Goal: Task Accomplishment & Management: Use online tool/utility

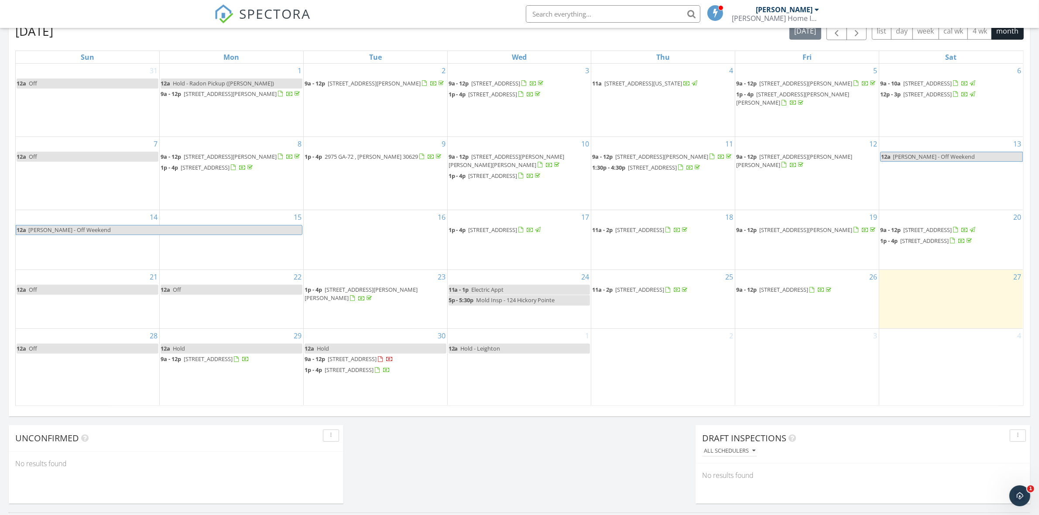
scroll to position [218, 0]
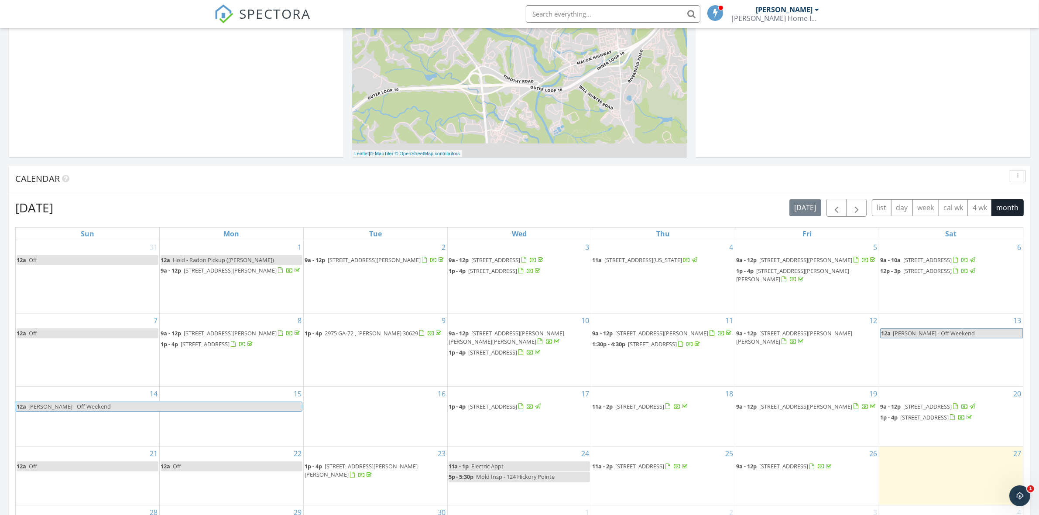
click at [666, 16] on input "text" at bounding box center [613, 13] width 175 height 17
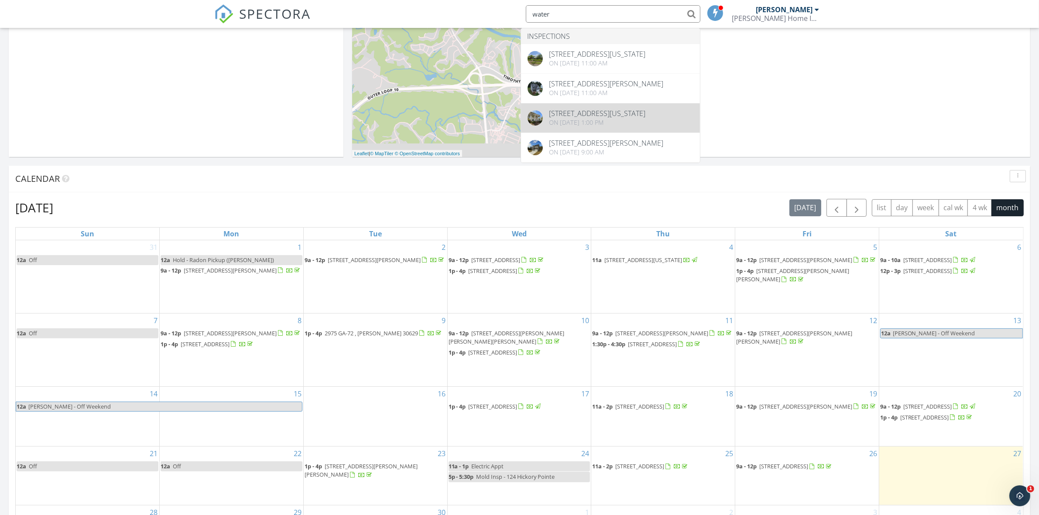
type input "water"
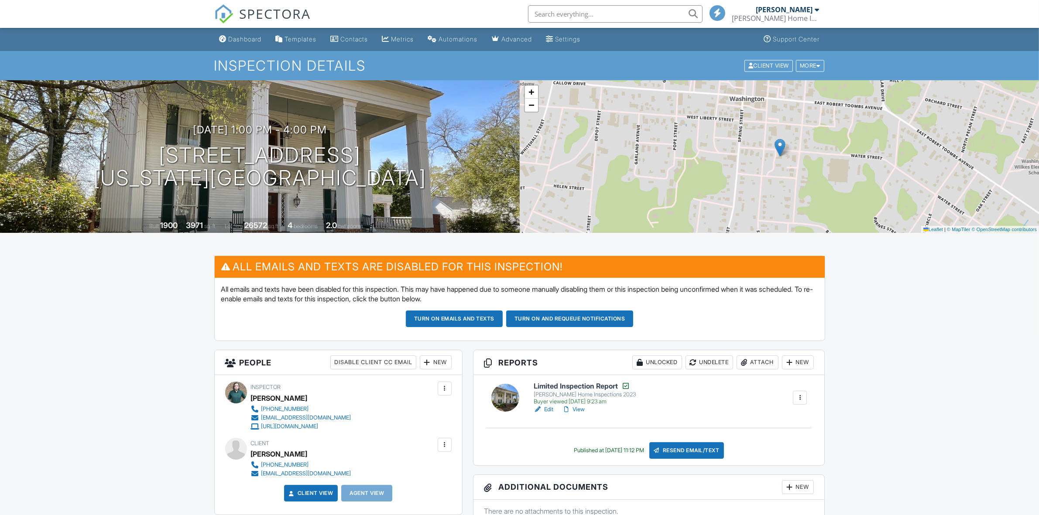
click at [543, 411] on link "Edit" at bounding box center [544, 409] width 20 height 9
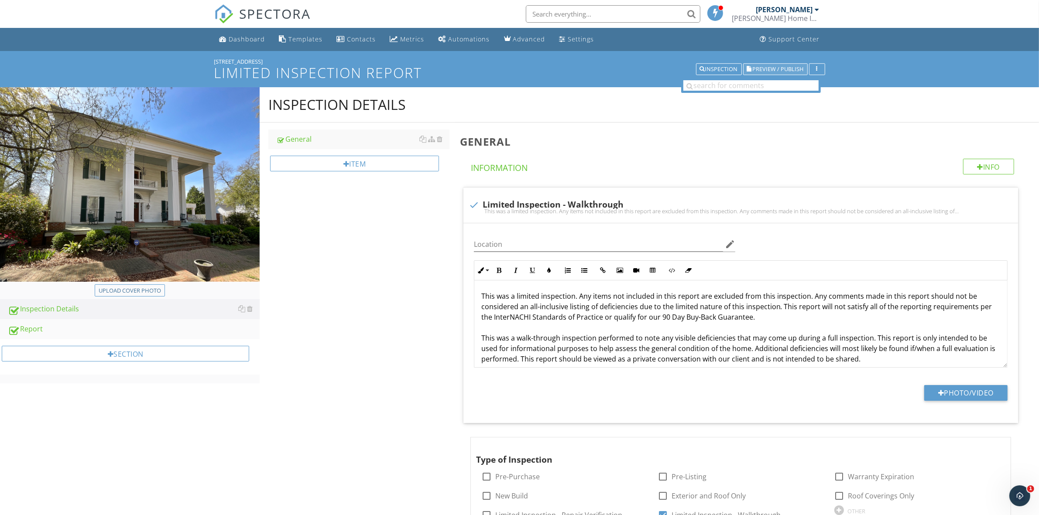
click at [780, 68] on span "Preview / Publish" at bounding box center [778, 69] width 51 height 6
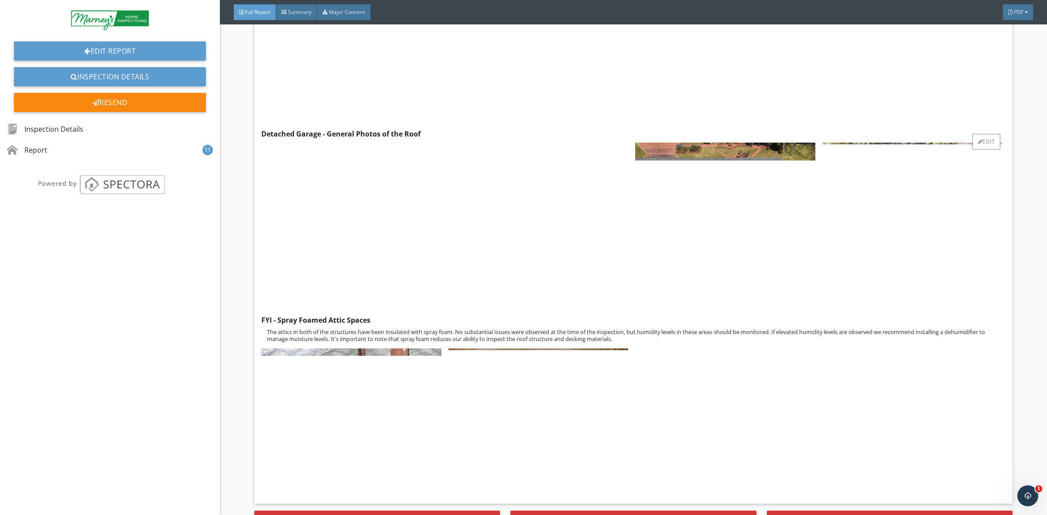
scroll to position [1229, 0]
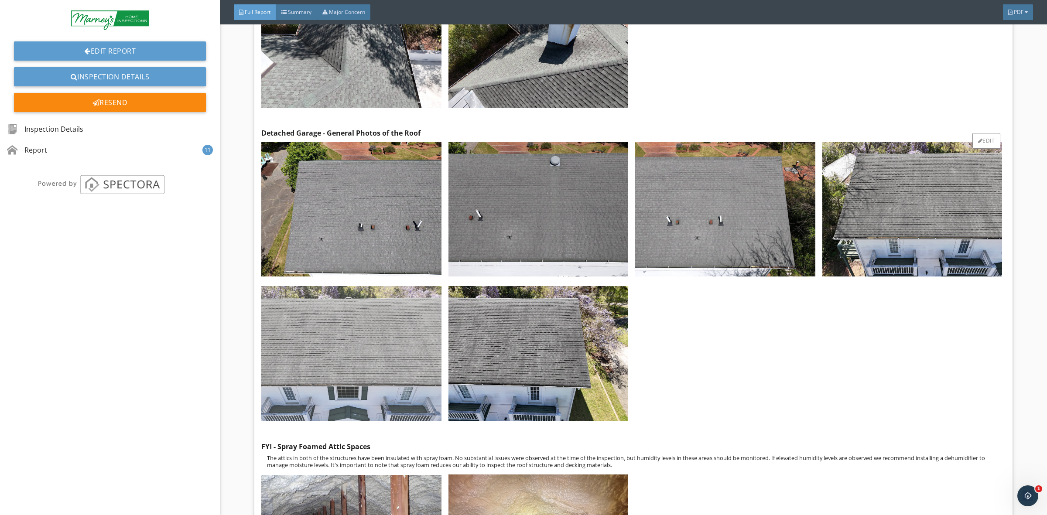
click at [365, 378] on img at bounding box center [351, 353] width 180 height 135
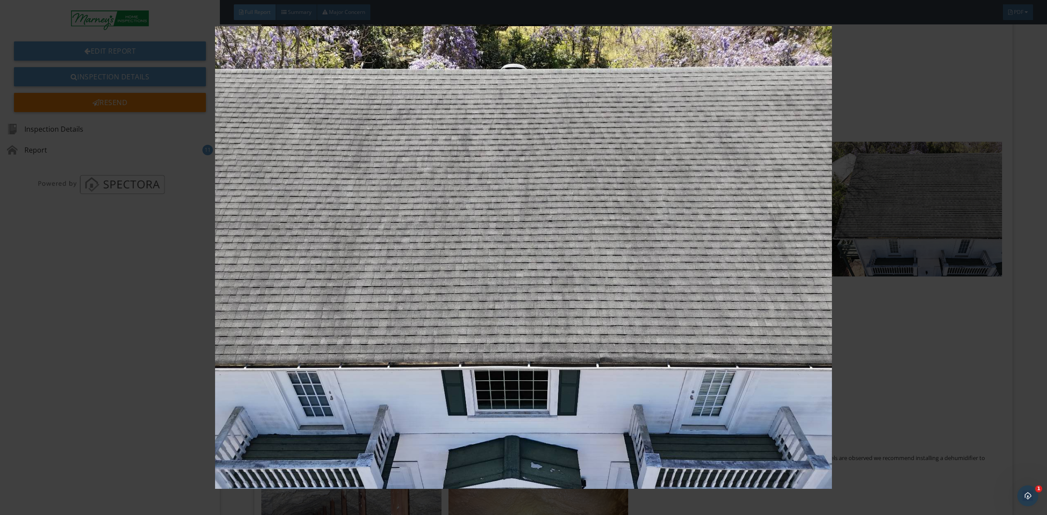
click at [908, 378] on img at bounding box center [523, 257] width 968 height 463
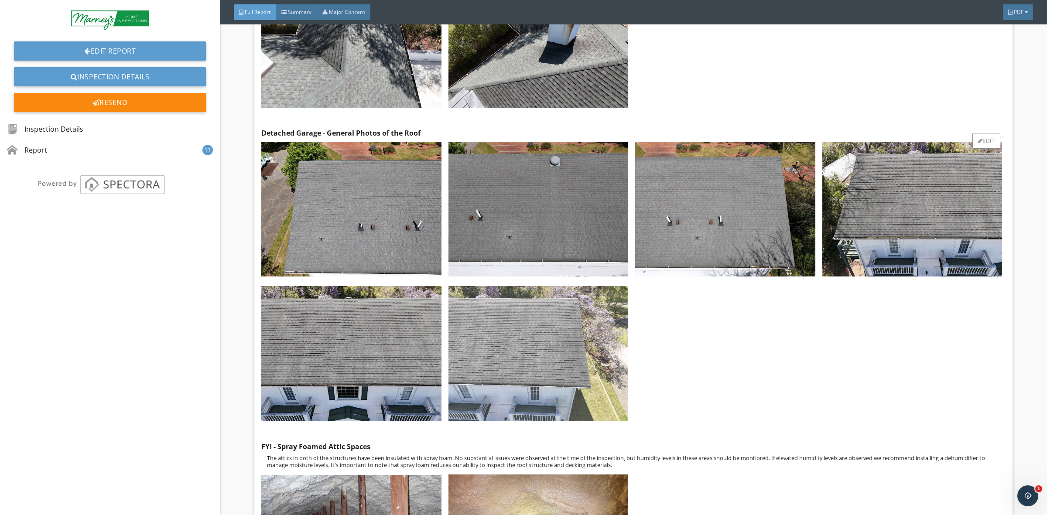
click at [524, 370] on img at bounding box center [539, 353] width 180 height 135
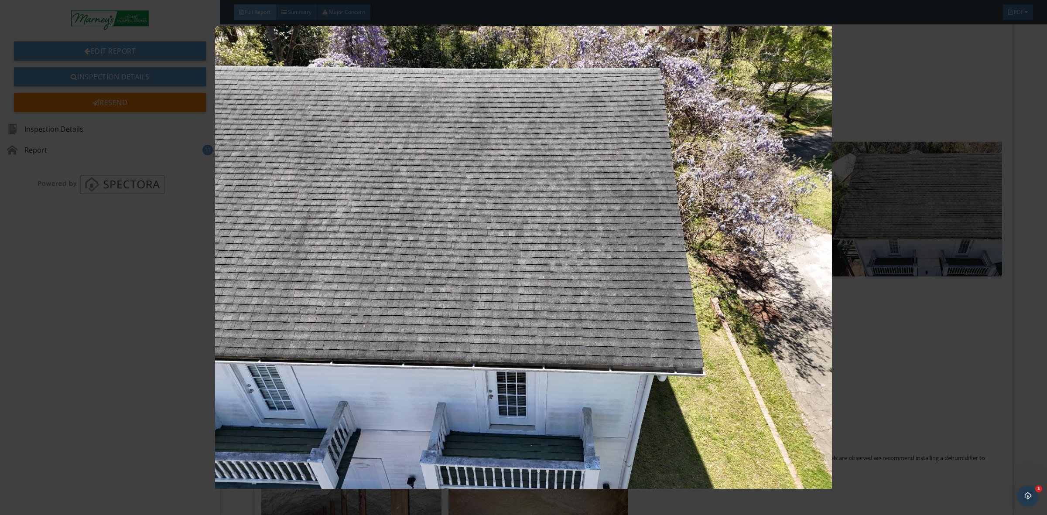
click at [900, 404] on img at bounding box center [523, 257] width 968 height 463
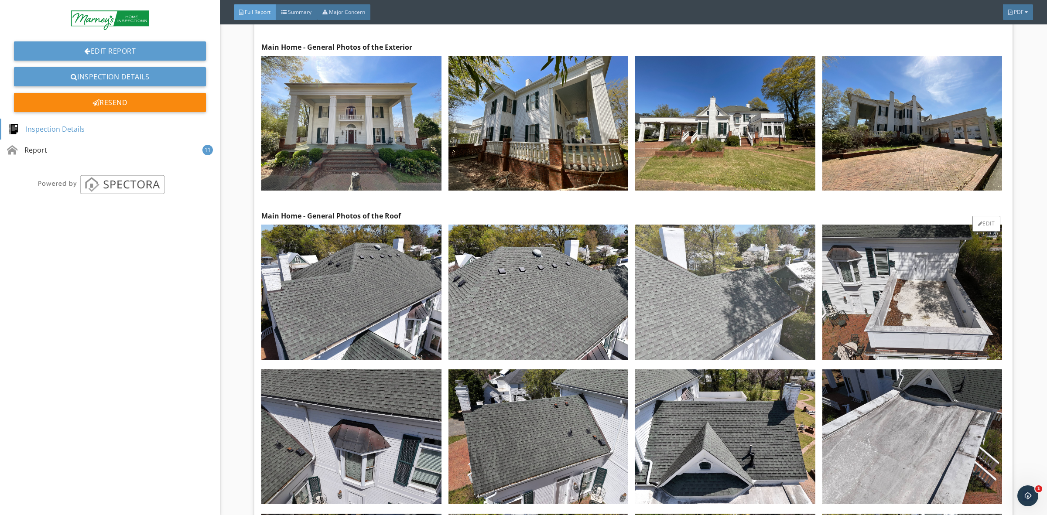
scroll to position [466, 0]
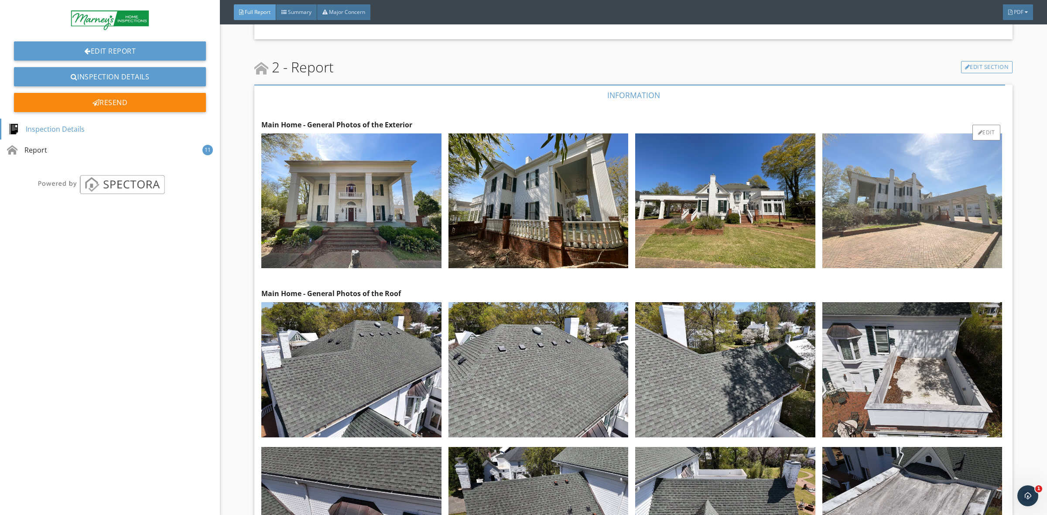
click at [903, 215] on img at bounding box center [913, 201] width 180 height 135
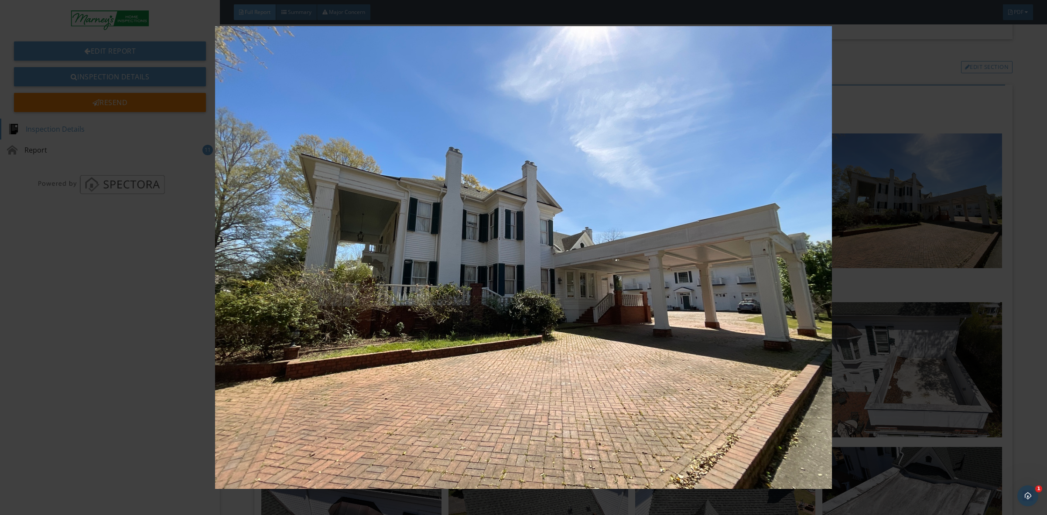
click at [847, 388] on img at bounding box center [523, 257] width 968 height 463
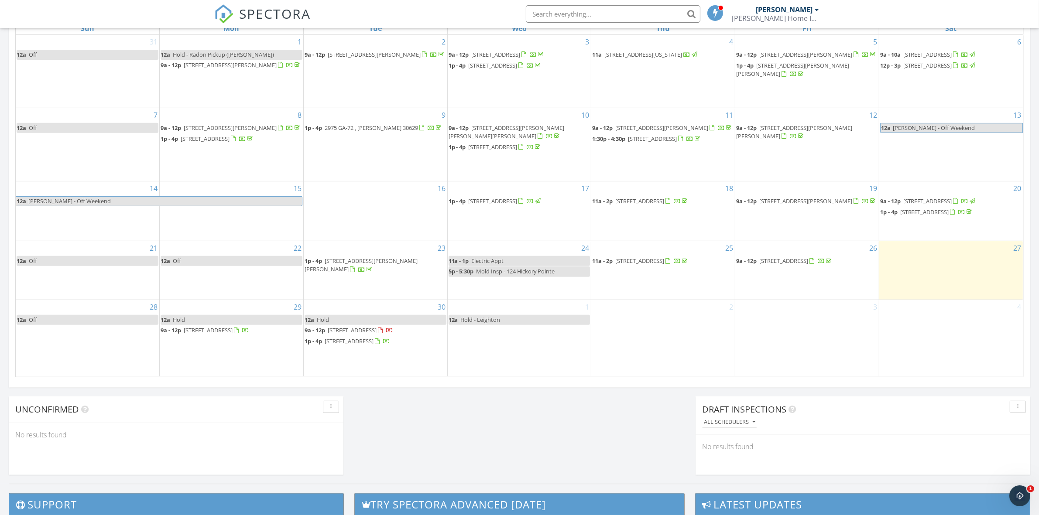
scroll to position [436, 0]
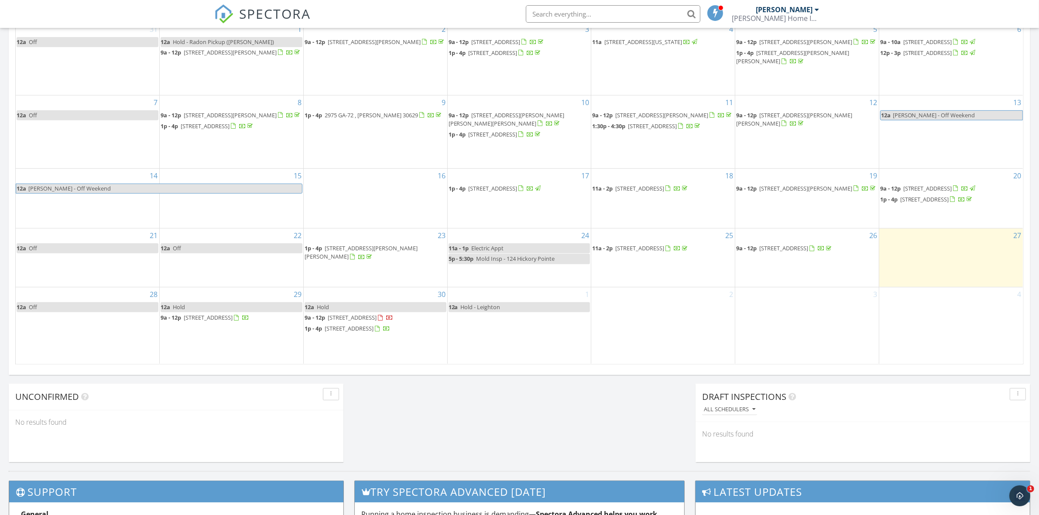
click at [638, 11] on input "text" at bounding box center [613, 13] width 175 height 17
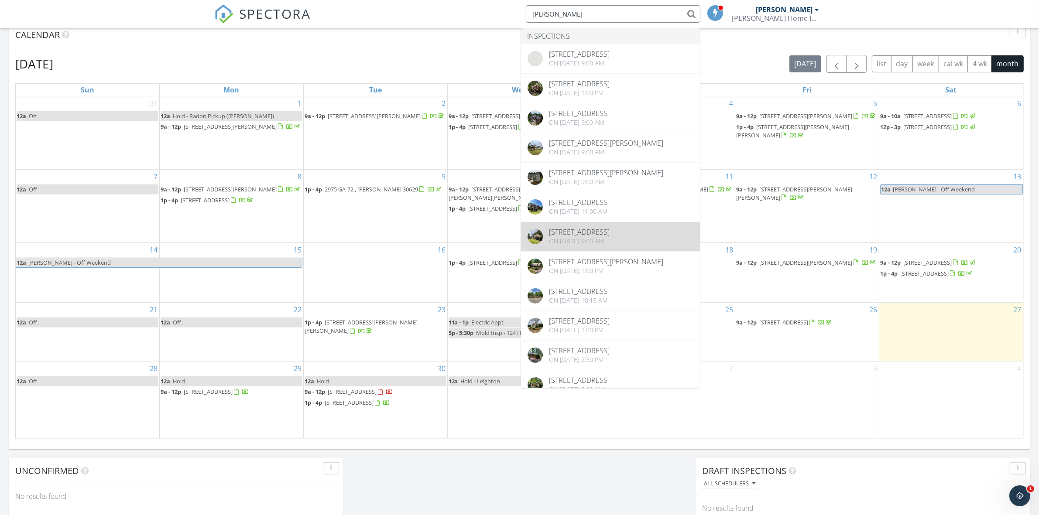
scroll to position [327, 0]
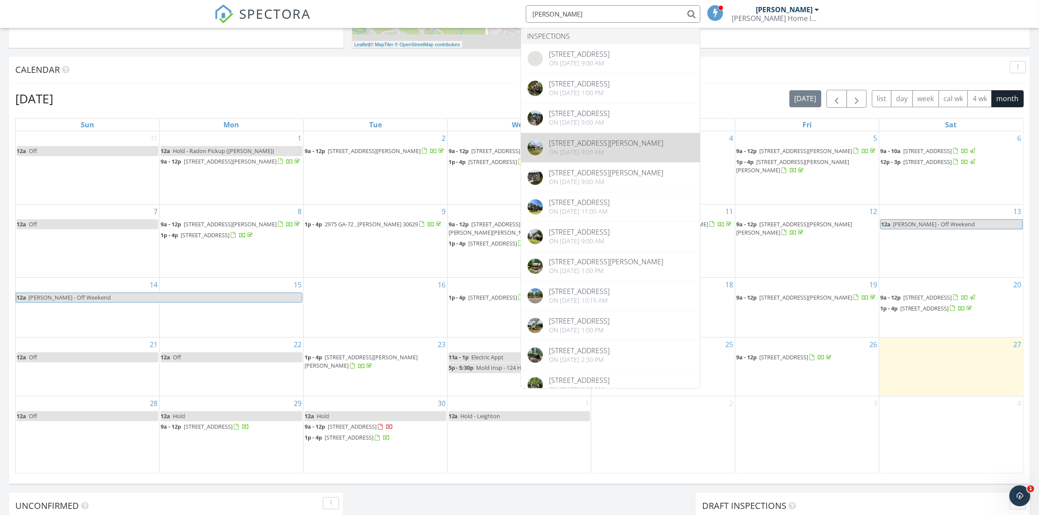
type input "watkins"
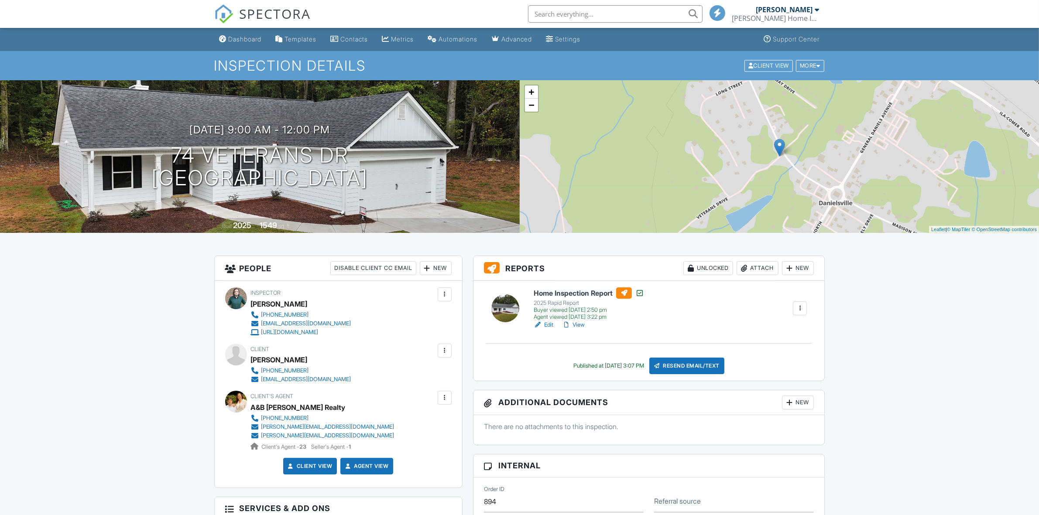
drag, startPoint x: 577, startPoint y: 324, endPoint x: 570, endPoint y: 293, distance: 31.4
click at [606, 10] on input "text" at bounding box center [613, 13] width 175 height 17
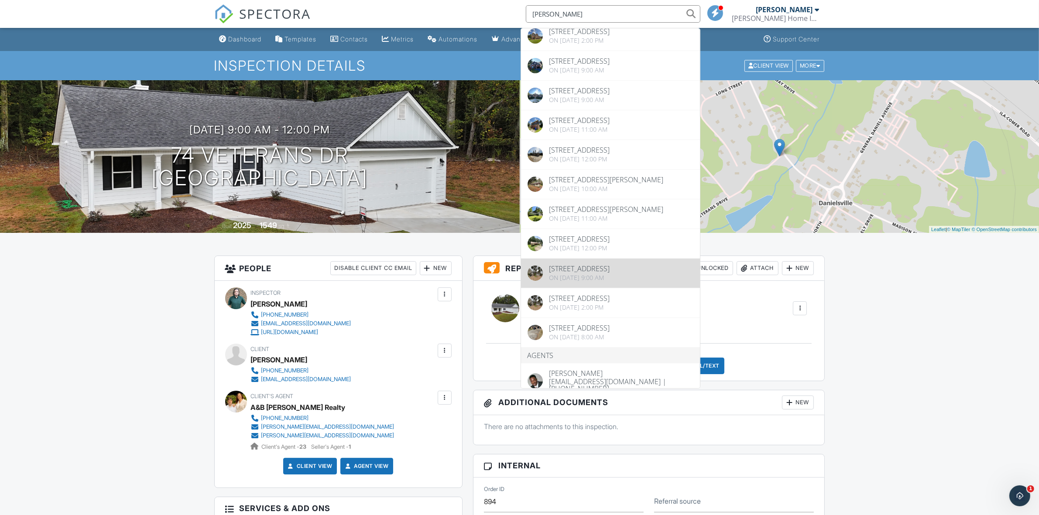
scroll to position [55, 0]
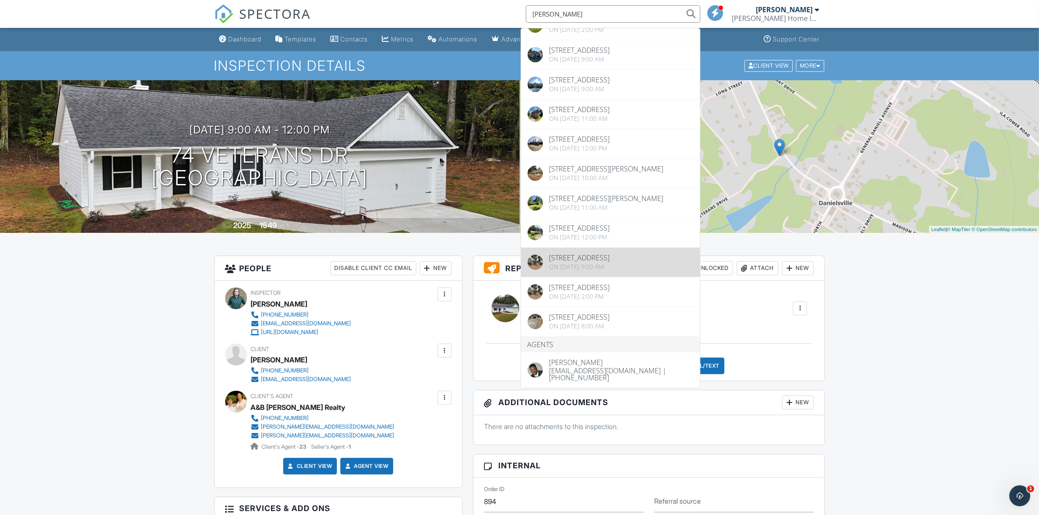
type input "conyers"
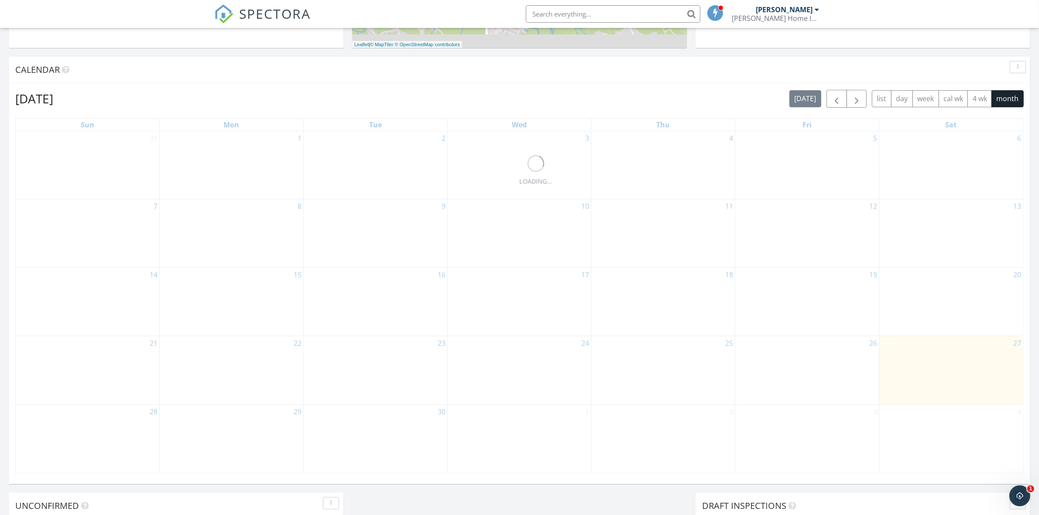
click at [608, 20] on input "text" at bounding box center [613, 13] width 175 height 17
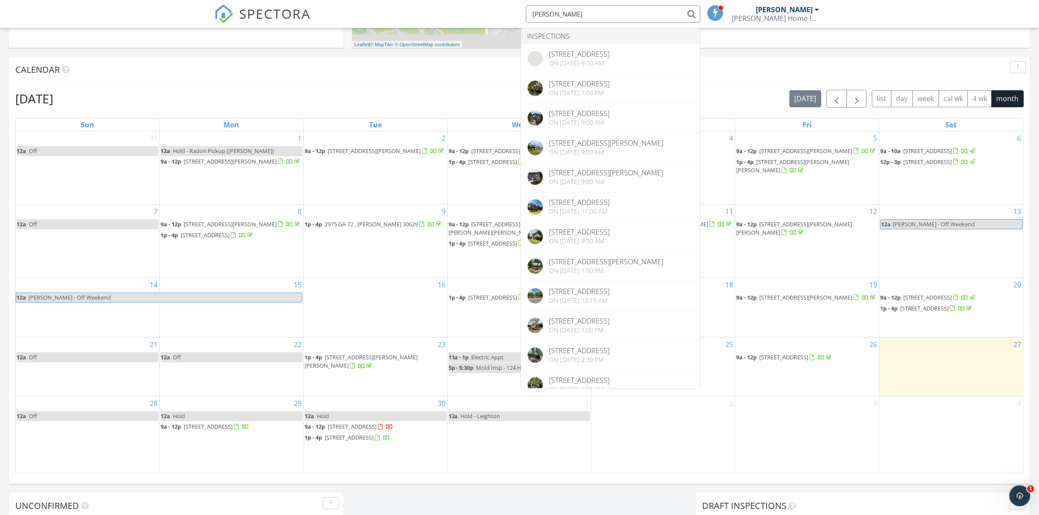
click at [706, 443] on div "2" at bounding box center [663, 435] width 144 height 76
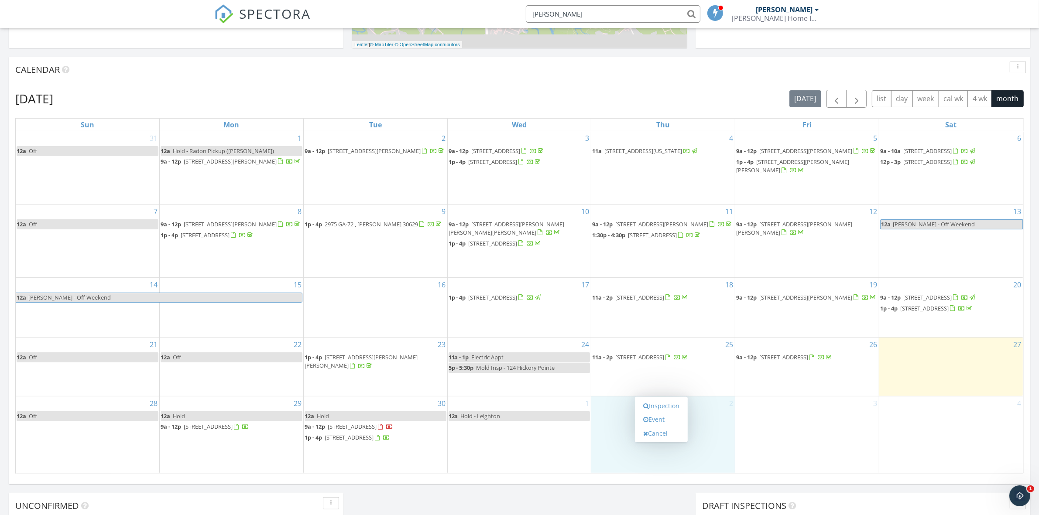
type input "watkins"
click at [845, 478] on div "September 2025 today list day week cal wk 4 wk month Sun Mon Tue Wed Thu Fri Sa…" at bounding box center [520, 281] width 1022 height 397
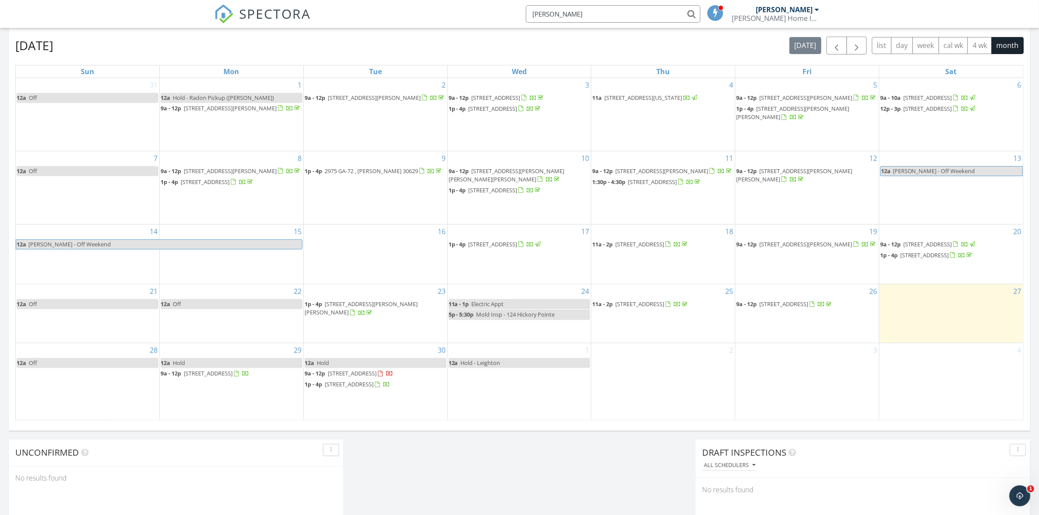
scroll to position [382, 0]
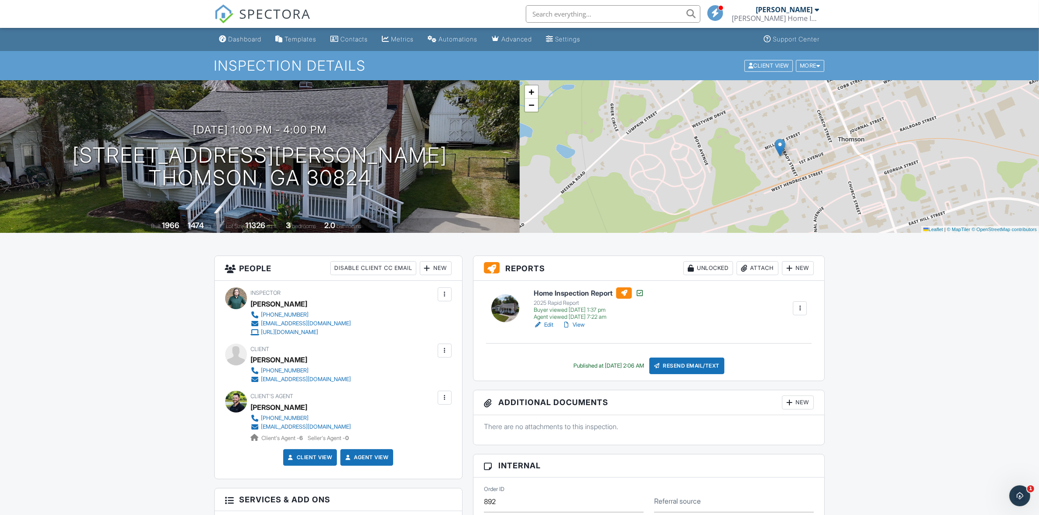
click at [579, 328] on link "View" at bounding box center [573, 325] width 23 height 9
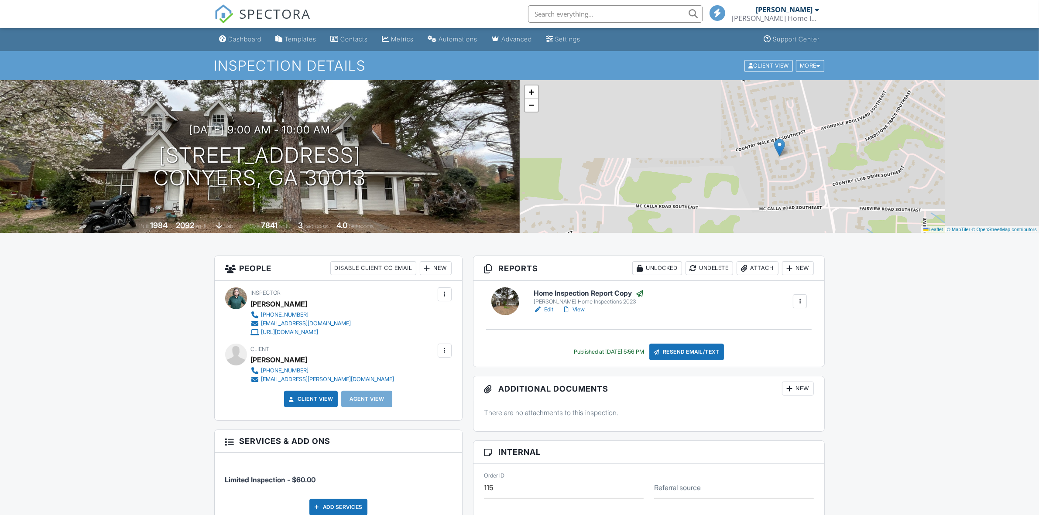
click at [616, 7] on input "text" at bounding box center [615, 13] width 175 height 17
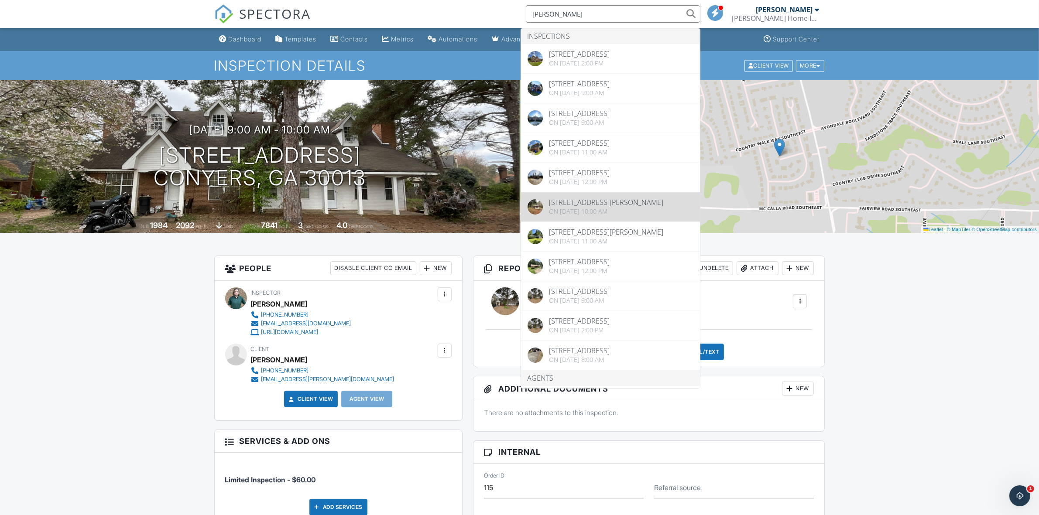
type input "conyers"
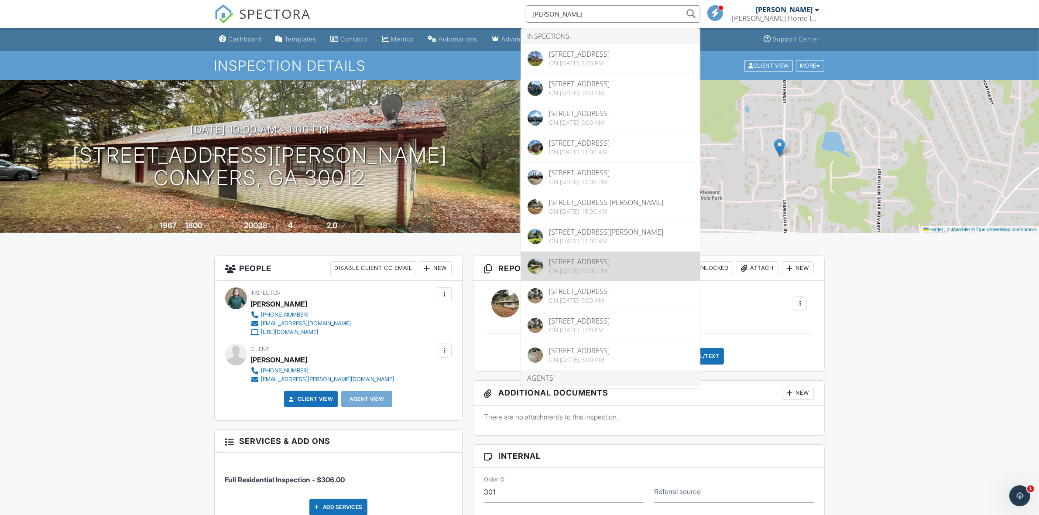
type input "conyers"
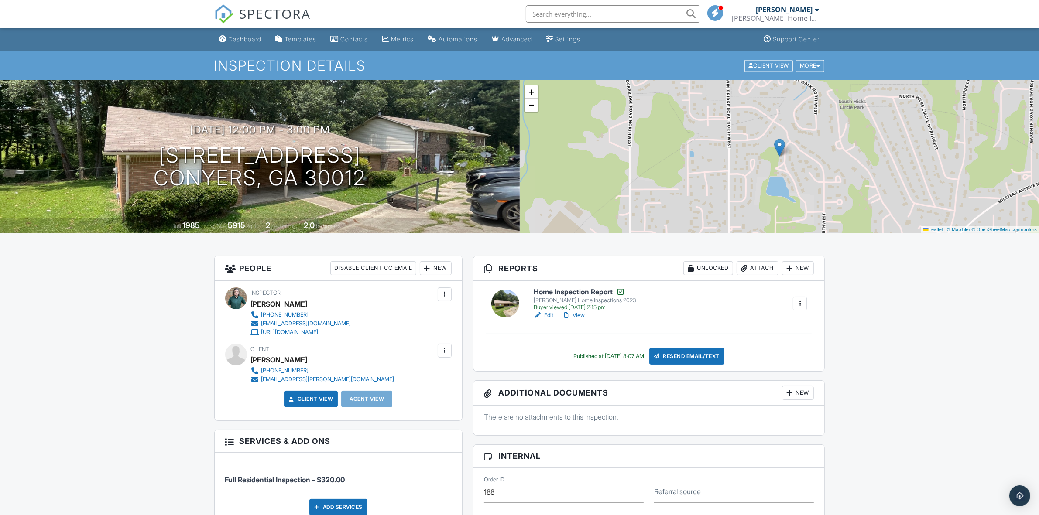
click at [592, 16] on input "text" at bounding box center [613, 13] width 175 height 17
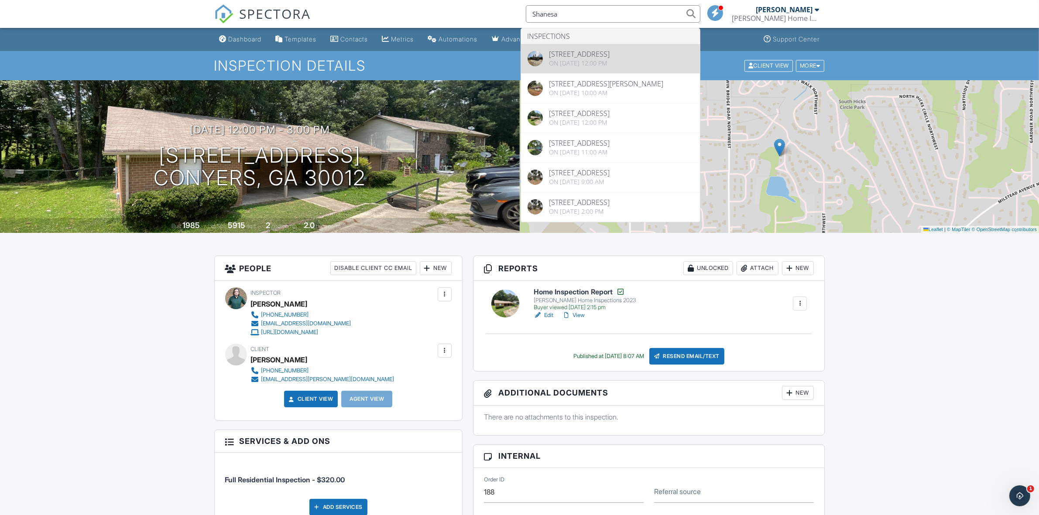
type input "Shanesa"
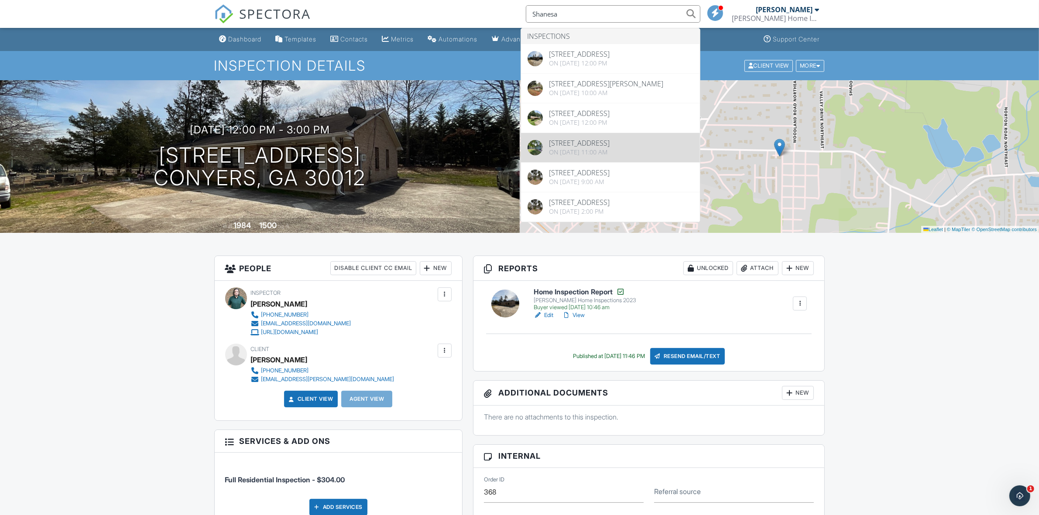
type input "Shanesa"
